Goal: Task Accomplishment & Management: Manage account settings

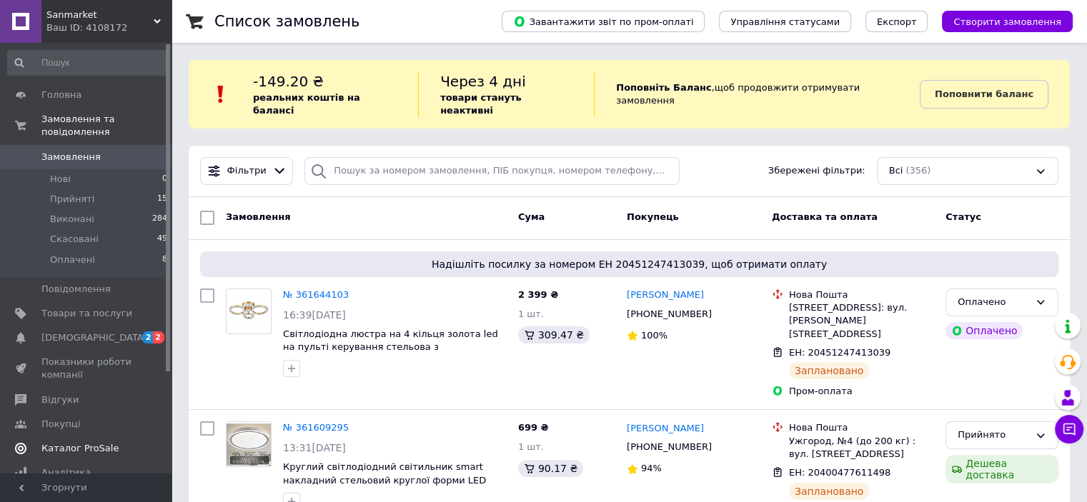
click at [92, 442] on span "Каталог ProSale" at bounding box center [79, 448] width 77 height 13
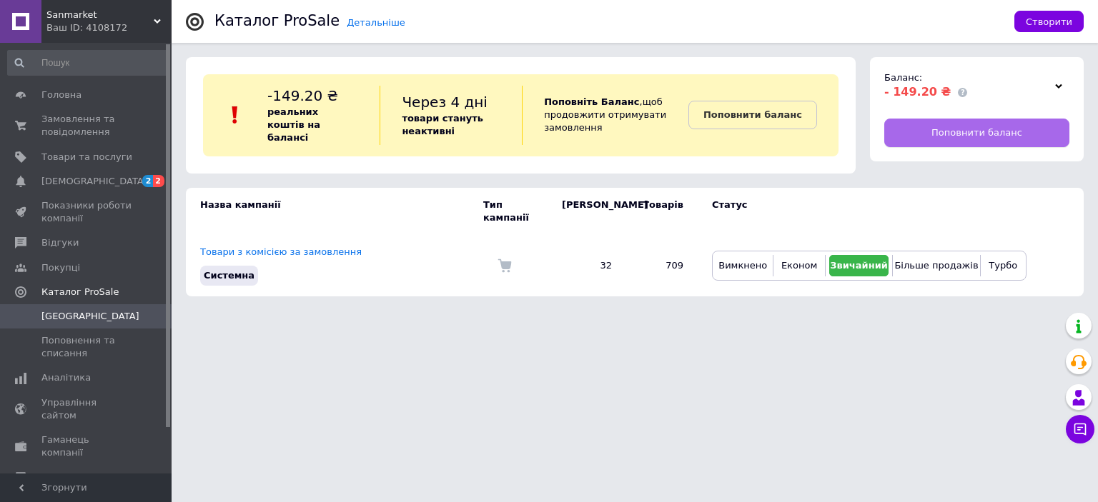
drag, startPoint x: 949, startPoint y: 129, endPoint x: 963, endPoint y: 132, distance: 14.7
click at [963, 132] on span "Поповнити баланс" at bounding box center [976, 132] width 91 height 13
click at [101, 122] on span "Замовлення та повідомлення" at bounding box center [86, 126] width 91 height 26
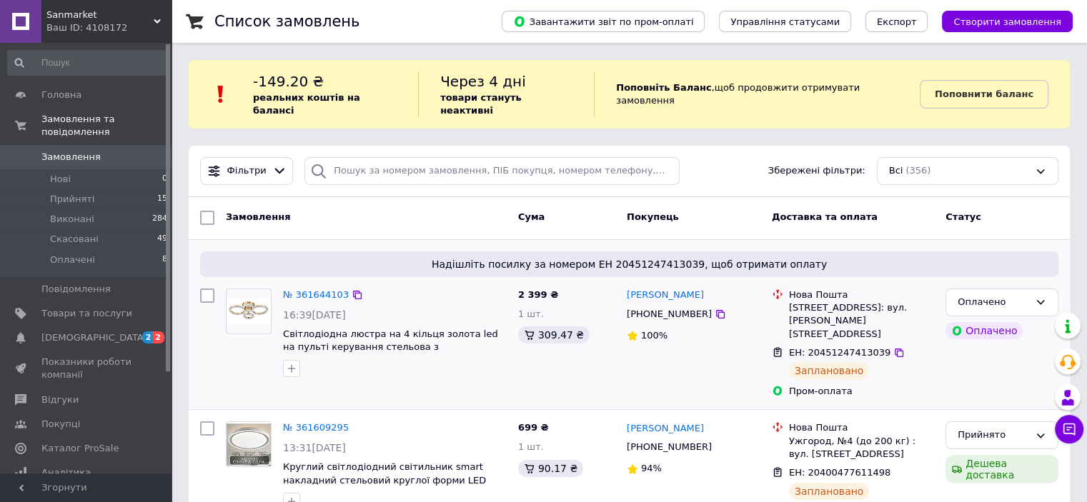
drag, startPoint x: 289, startPoint y: 279, endPoint x: 267, endPoint y: 248, distance: 38.3
click at [267, 257] on span "Надішліть посилку за номером ЕН 20451247413039, щоб отримати оплату" at bounding box center [629, 264] width 847 height 14
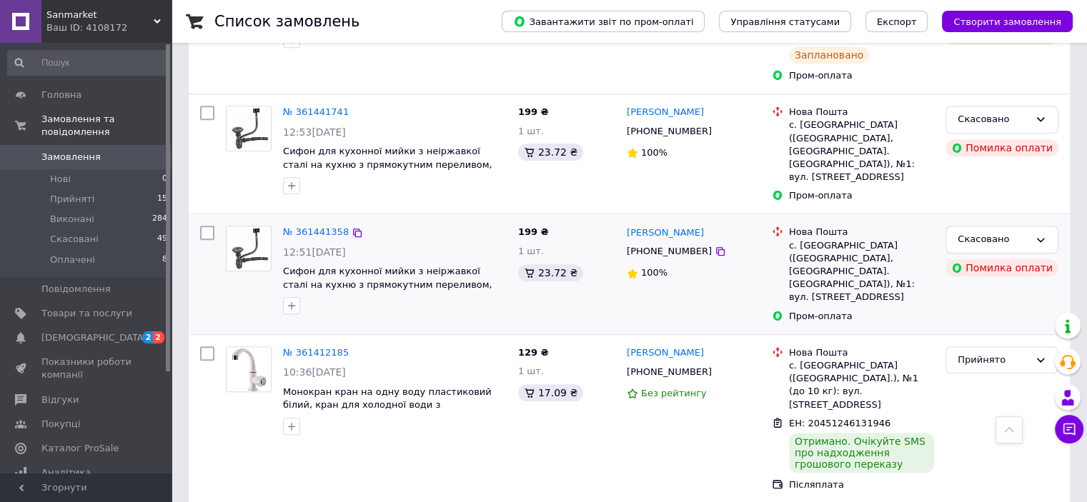
scroll to position [1286, 0]
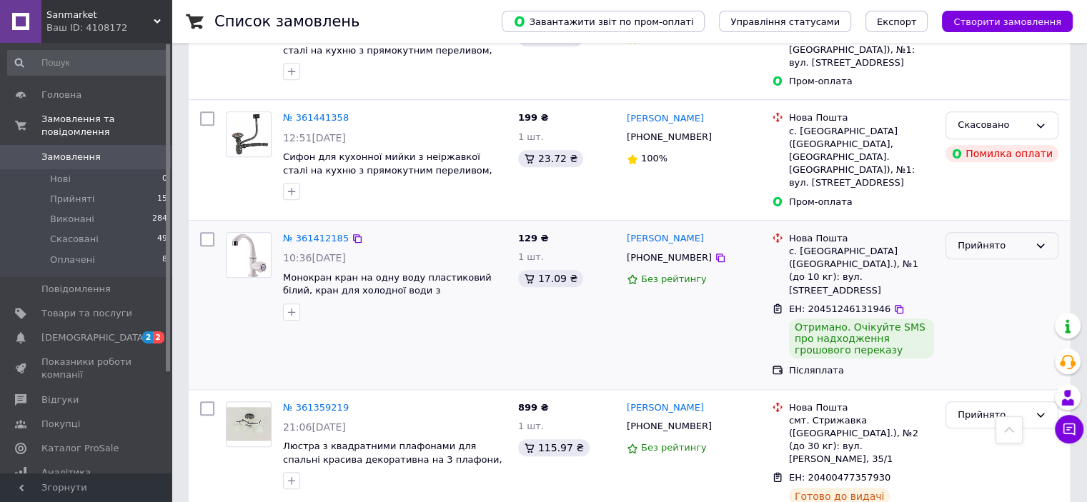
click at [998, 239] on div "Прийнято" at bounding box center [993, 246] width 71 height 15
drag, startPoint x: 998, startPoint y: 108, endPoint x: 1010, endPoint y: 111, distance: 11.8
click at [1010, 232] on div "Прийнято Виконано Скасовано Оплачено" at bounding box center [1001, 246] width 113 height 28
click at [1010, 232] on div "Прийнято" at bounding box center [1001, 246] width 113 height 28
click at [978, 262] on li "Виконано" at bounding box center [1001, 275] width 111 height 26
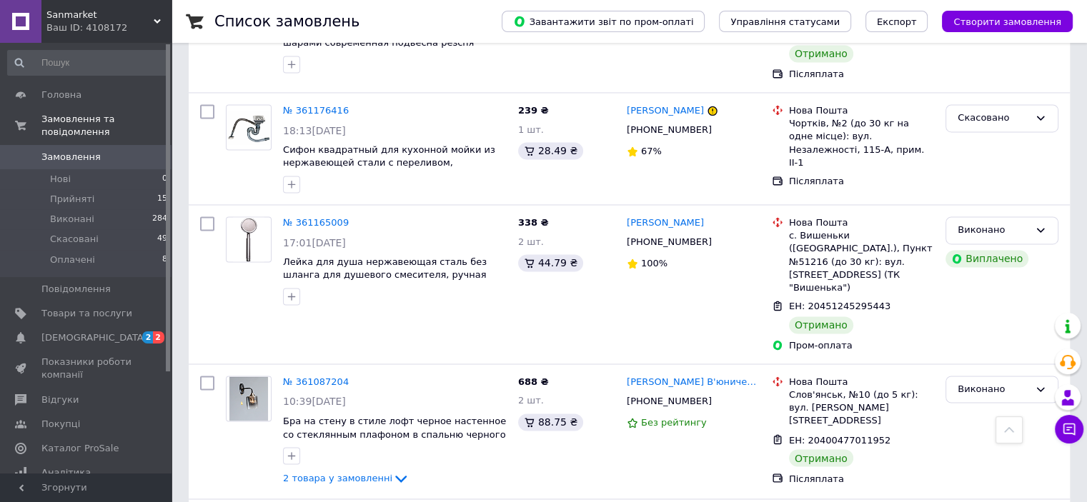
scroll to position [2540, 0]
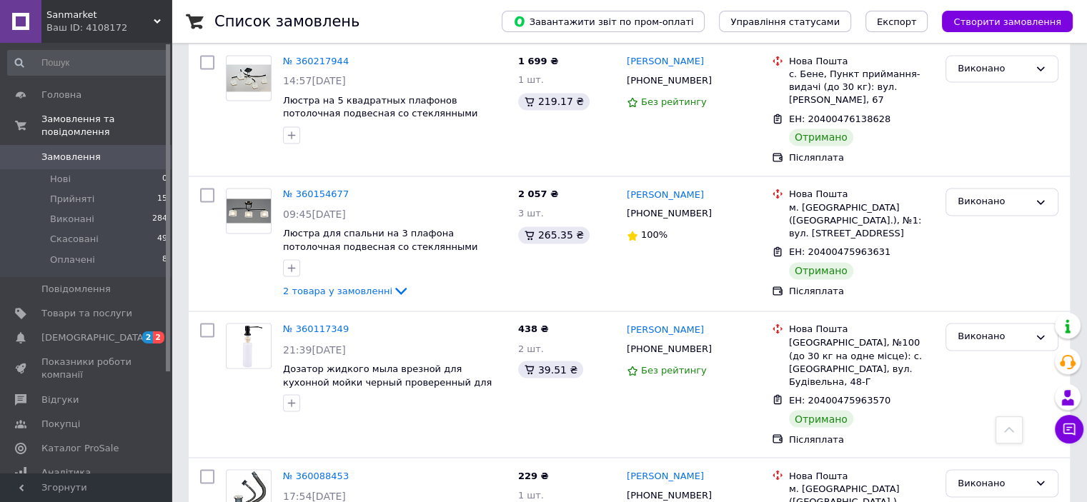
scroll to position [2430, 0]
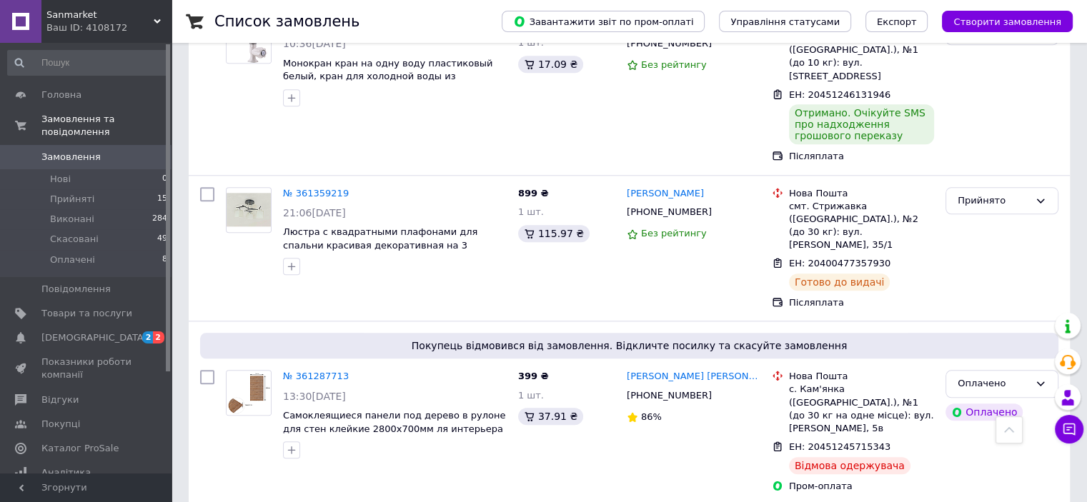
scroll to position [1572, 0]
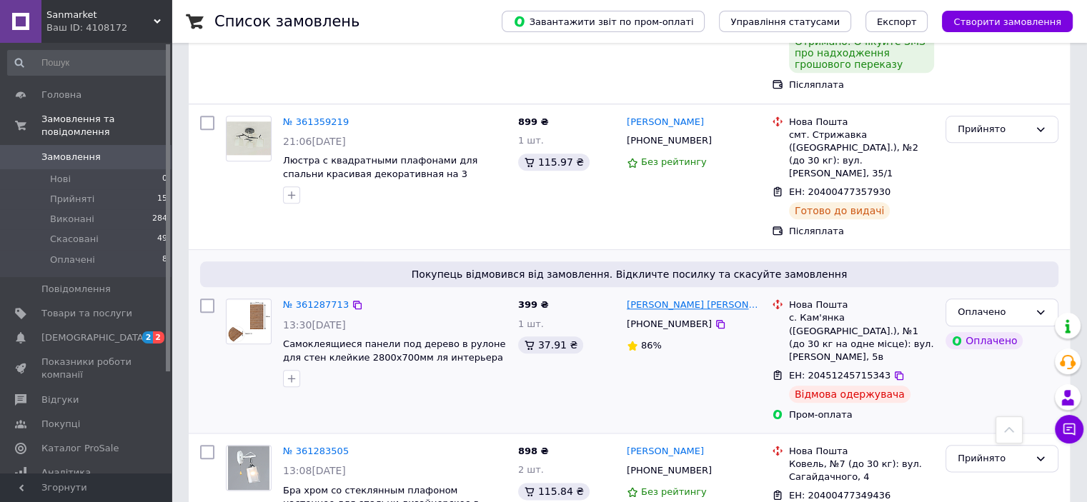
click at [672, 299] on link "[PERSON_NAME] [PERSON_NAME]" at bounding box center [694, 306] width 134 height 14
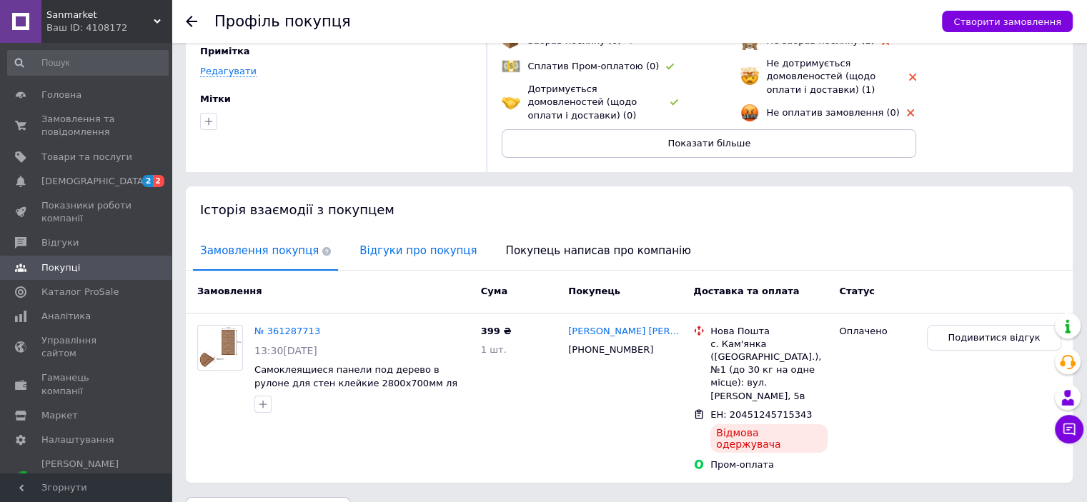
click at [418, 252] on span "Відгуки про покупця" at bounding box center [417, 251] width 131 height 36
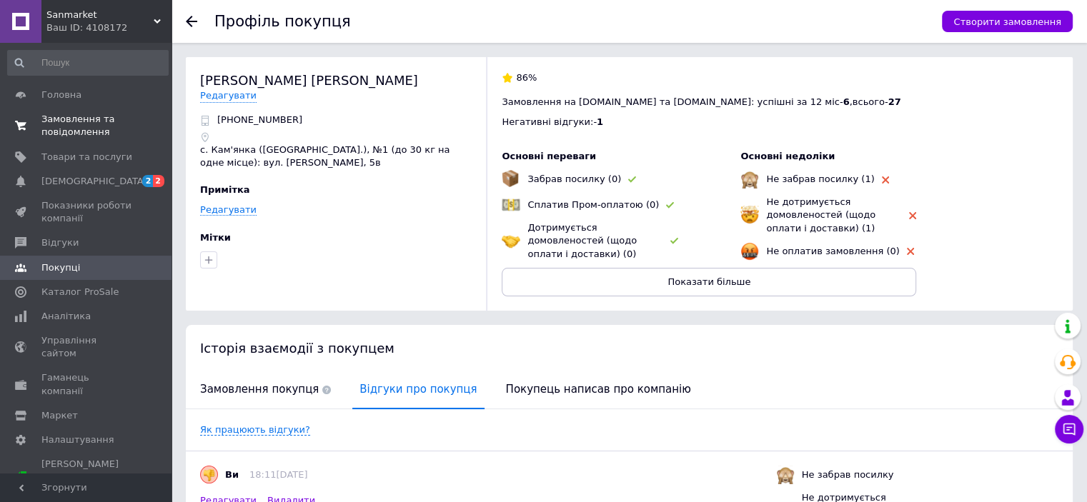
click at [78, 134] on span "Замовлення та повідомлення" at bounding box center [86, 126] width 91 height 26
